Goal: Information Seeking & Learning: Learn about a topic

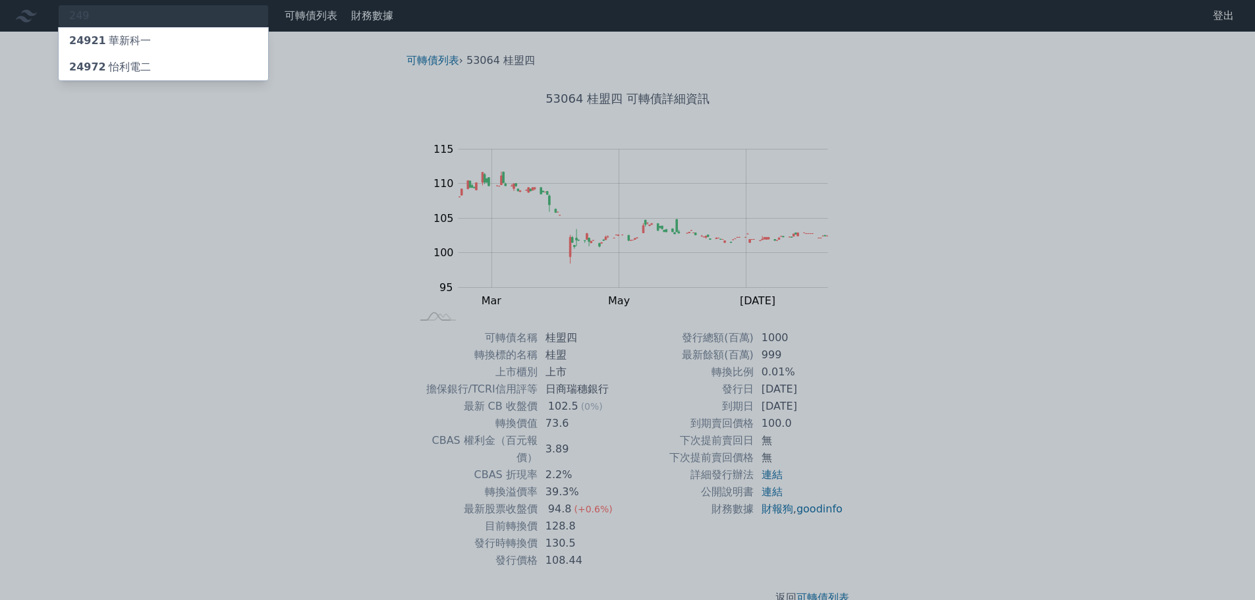
type input "249"
click at [186, 63] on div "24972 怡利電二" at bounding box center [164, 67] width 210 height 26
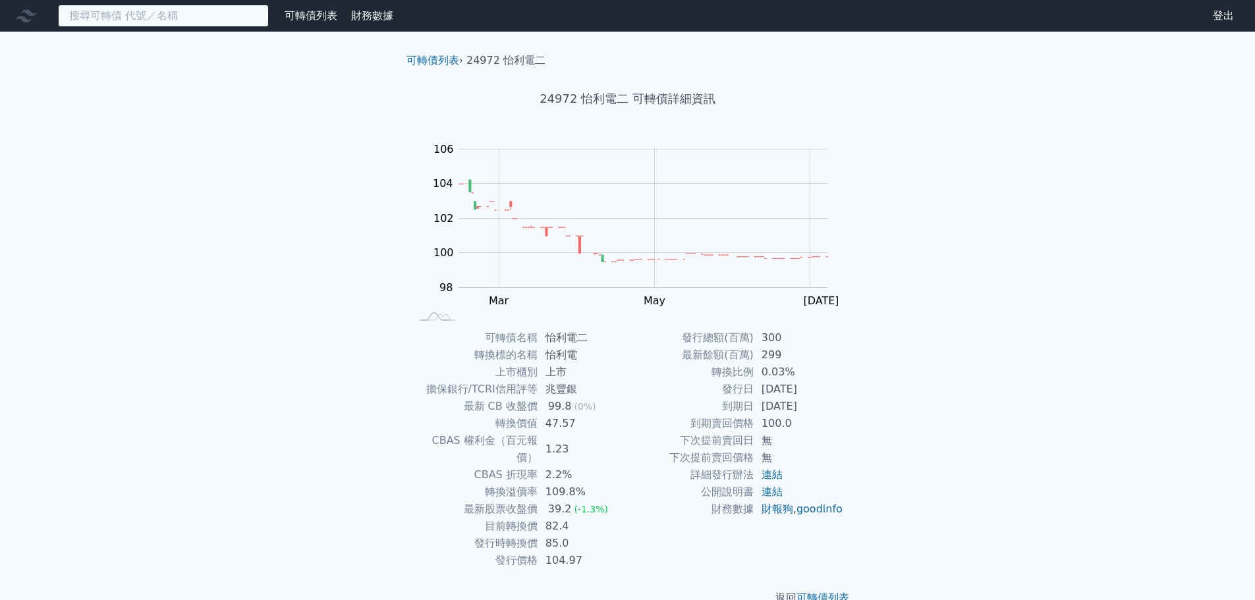
click at [228, 14] on input at bounding box center [163, 16] width 211 height 22
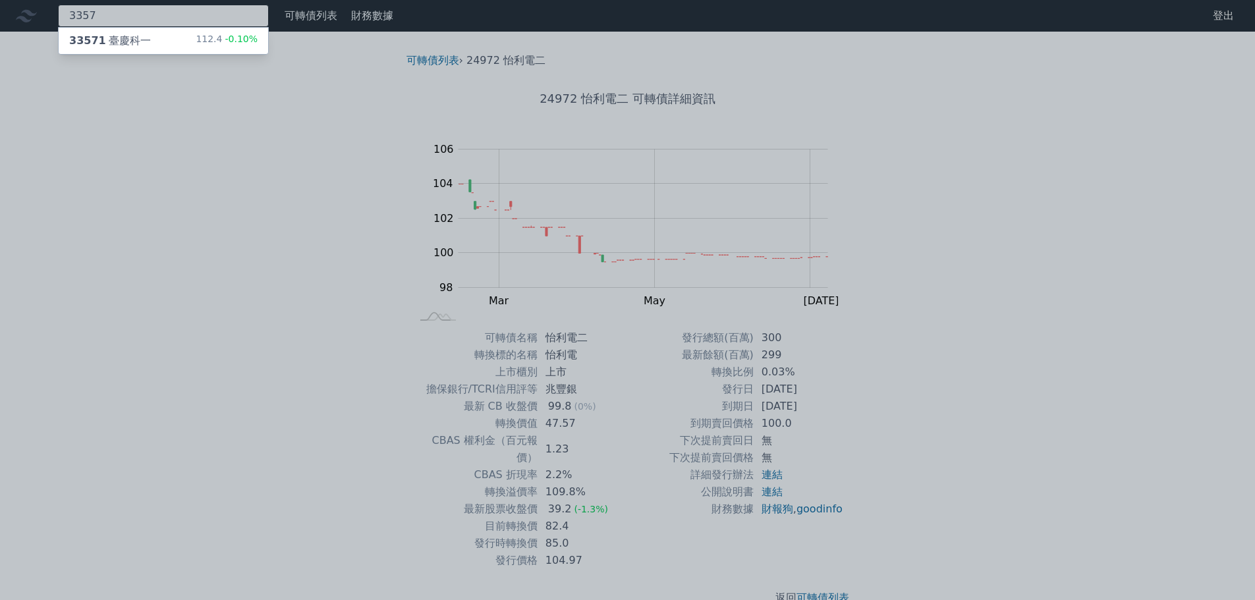
type input "3357"
click at [220, 42] on div "112.4 -0.10%" at bounding box center [227, 41] width 62 height 16
